Goal: Task Accomplishment & Management: Complete application form

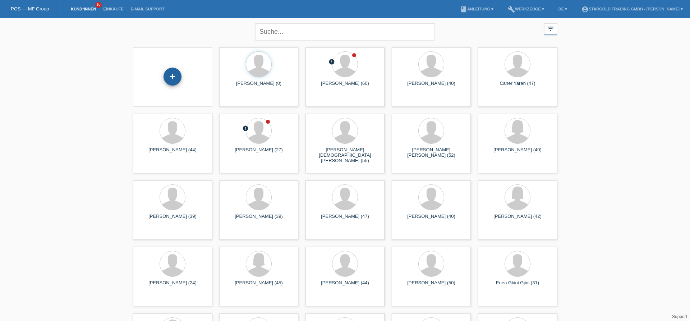
click at [166, 82] on div "+" at bounding box center [172, 77] width 18 height 18
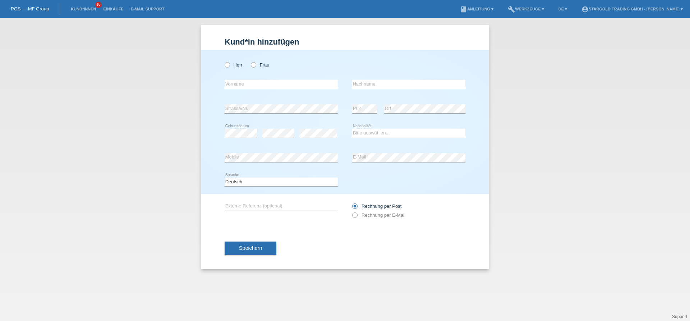
click at [243, 68] on div "Herr Frau" at bounding box center [281, 64] width 113 height 15
click at [266, 66] on label "Frau" at bounding box center [260, 64] width 18 height 5
click at [255, 66] on input "Frau" at bounding box center [253, 64] width 5 height 5
radio input "true"
click at [321, 82] on input "text" at bounding box center [281, 84] width 113 height 9
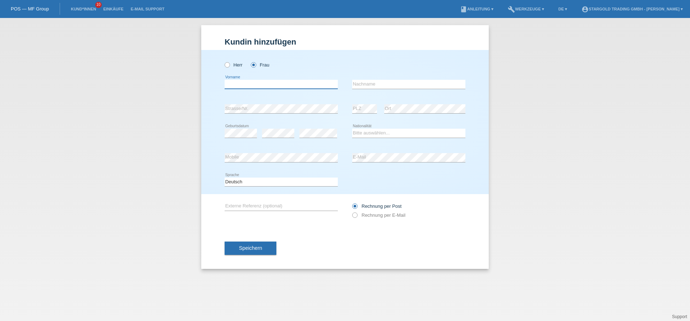
paste input "Peeratha"
type input "Peeratha"
click at [419, 87] on input "text" at bounding box center [408, 84] width 113 height 9
paste input "manpithakthanakul"
type input "manpithakthanakul"
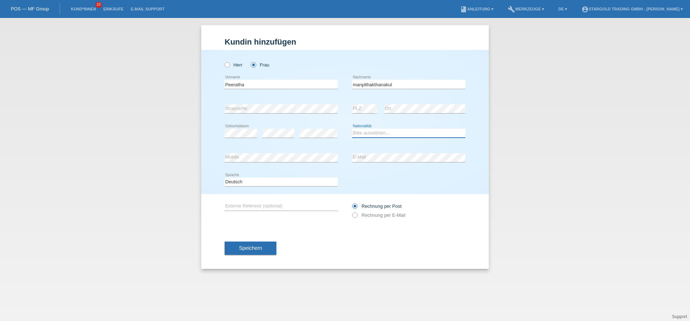
select select "TH"
click option "Thailand" at bounding box center [0, 0] width 0 height 0
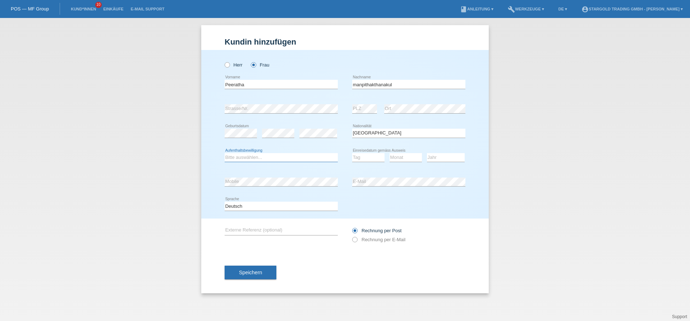
click at [225, 153] on select "Bitte auswählen... C B B - Flüchtlingsstatus Andere" at bounding box center [281, 157] width 113 height 9
select select "B"
click option "B" at bounding box center [0, 0] width 0 height 0
click at [352, 153] on select "Tag 01 02 03 04 05 06 07 08 09 10 11" at bounding box center [368, 157] width 32 height 9
select select "12"
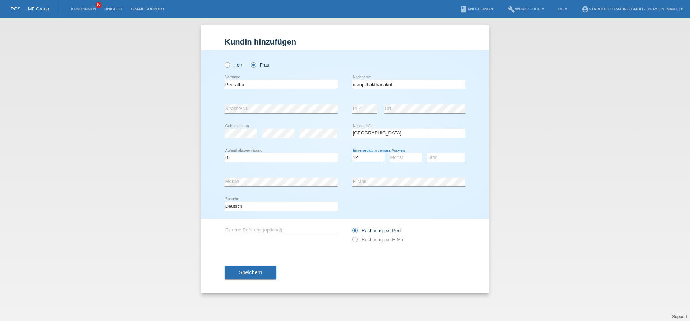
click option "12" at bounding box center [0, 0] width 0 height 0
click at [389, 153] on select "Monat 01 02 03 04 05 06 07 08 09 10 11" at bounding box center [405, 157] width 32 height 9
select select "03"
click option "03" at bounding box center [0, 0] width 0 height 0
click at [427, 153] on select "Jahr 2025 2024 2023 2022 2021 2020 2019 2018 2017 2016 2015 2014 2013 2012 2011…" at bounding box center [446, 157] width 38 height 9
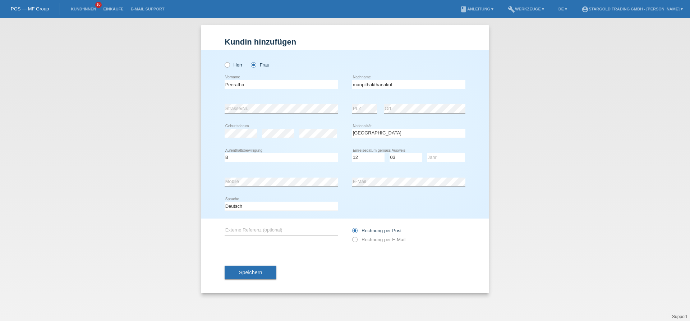
drag, startPoint x: 447, startPoint y: 159, endPoint x: 366, endPoint y: 159, distance: 81.6
click at [360, 166] on div "Tag 01 02 03 04 05 06 07 08 09 10 11 12 13 14 15 16" at bounding box center [368, 158] width 32 height 24
click at [352, 153] on select "Tag 01 02 03 04 05 06 07 08 09 10 11" at bounding box center [368, 157] width 32 height 9
select select "26"
click option "26" at bounding box center [0, 0] width 0 height 0
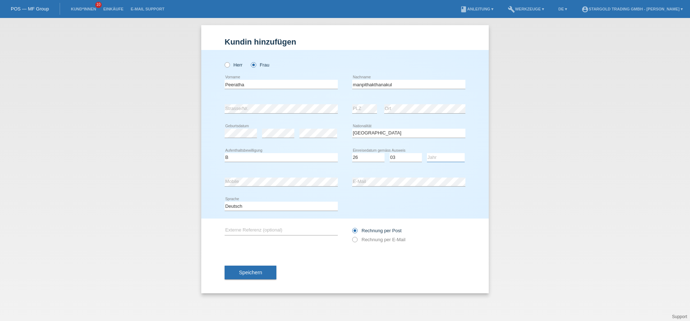
click at [427, 153] on select "Jahr 2025 2024 2023 2022 2021 2020 2019 2018 2017 2016 2015 2014 2013 2012 2011…" at bounding box center [446, 157] width 38 height 9
select select "2018"
click option "2018" at bounding box center [0, 0] width 0 height 0
click at [303, 174] on div "error Mobile" at bounding box center [281, 182] width 113 height 24
click at [303, 176] on div "error Mobile" at bounding box center [281, 182] width 113 height 24
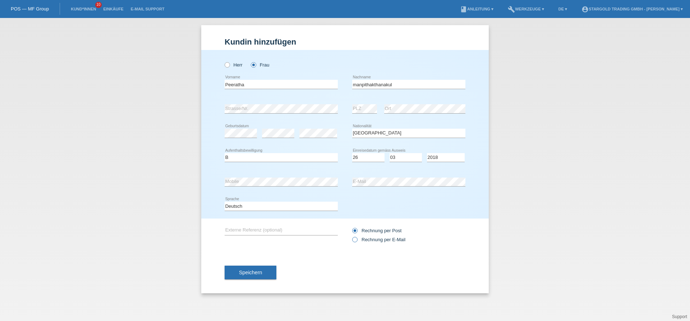
click at [360, 242] on label "Rechnung per E-Mail" at bounding box center [378, 239] width 53 height 5
click at [357, 243] on input "Rechnung per E-Mail" at bounding box center [354, 241] width 5 height 9
radio input "true"
click at [268, 278] on button "Speichern" at bounding box center [251, 273] width 52 height 14
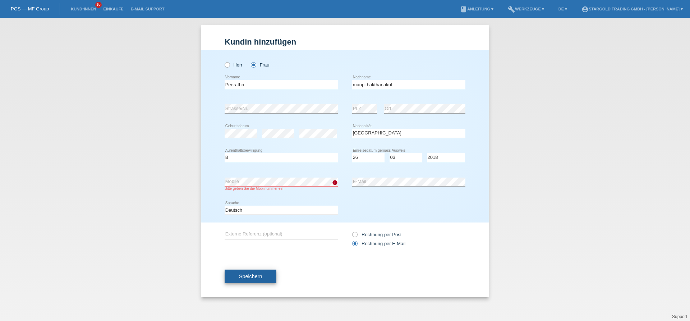
click at [248, 274] on button "Speichern" at bounding box center [251, 276] width 52 height 14
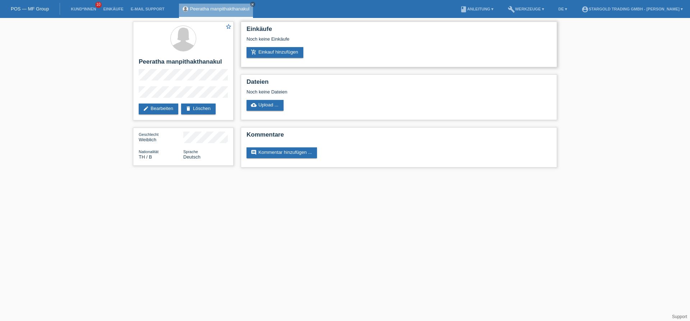
click at [278, 44] on div "Noch keine Einkäufe" at bounding box center [398, 41] width 305 height 11
click at [275, 55] on link "add_shopping_cart Einkauf hinzufügen" at bounding box center [274, 52] width 57 height 11
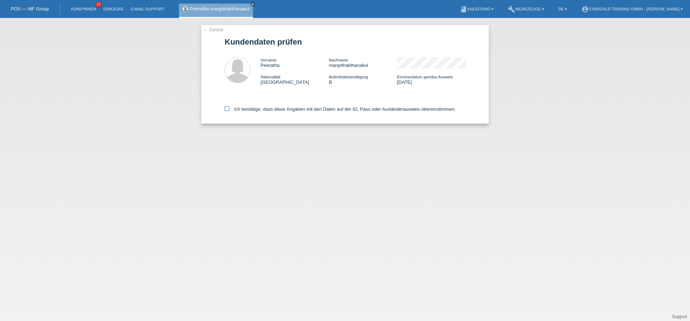
click at [292, 108] on label "Ich bestätige, dass diese Angaben mit den Daten auf der ID, Pass oder Ausländer…" at bounding box center [340, 108] width 231 height 5
click at [229, 108] on input "Ich bestätige, dass diese Angaben mit den Daten auf der ID, Pass oder Ausländer…" at bounding box center [227, 108] width 5 height 5
checkbox input "true"
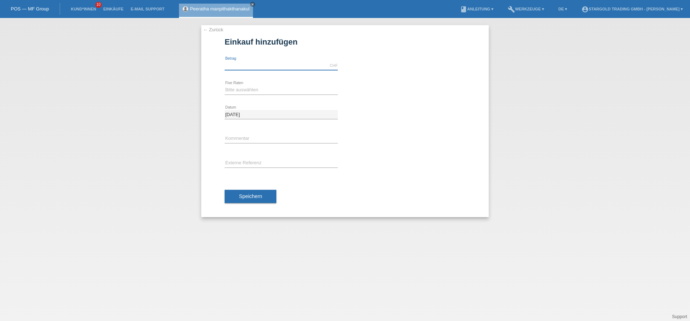
click at [267, 63] on input "text" at bounding box center [281, 65] width 113 height 9
type input "10000.00"
click at [225, 86] on select "Bitte auswählen 6 Raten 12 Raten 18 Raten 24 Raten 36 Raten 48 Raten" at bounding box center [281, 90] width 113 height 9
select select "497"
click option "48 Raten" at bounding box center [0, 0] width 0 height 0
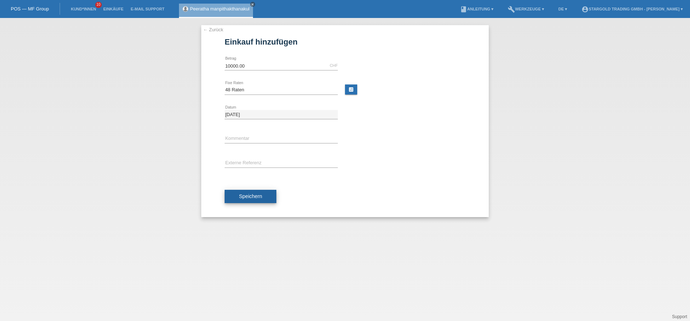
click at [255, 190] on button "Speichern" at bounding box center [251, 197] width 52 height 14
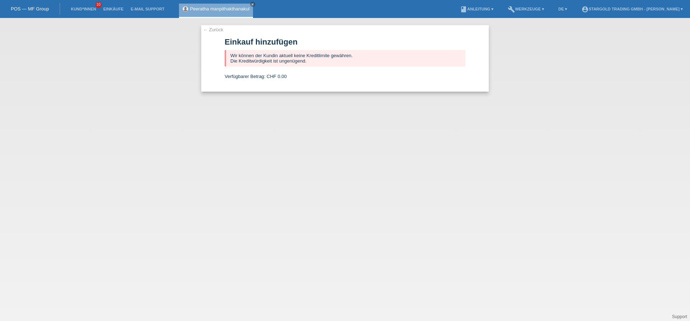
click at [214, 33] on div "← Zurück Einkauf hinzufügen Wir können der Kundin aktuell keine Kreditlimite ge…" at bounding box center [344, 58] width 287 height 66
click at [215, 31] on link "← Zurück" at bounding box center [213, 29] width 20 height 5
